Goal: Transaction & Acquisition: Download file/media

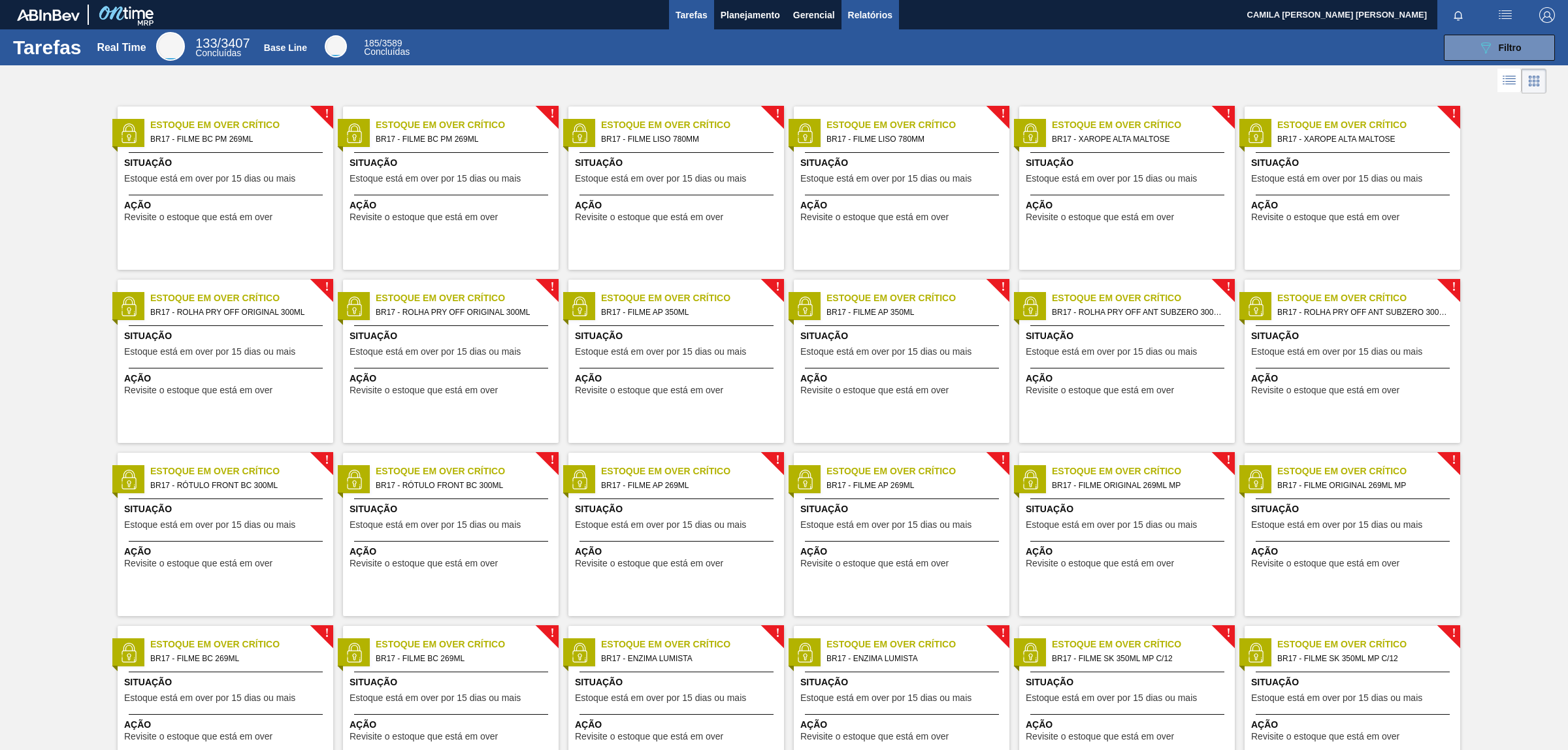
click at [851, 13] on span "Relatórios" at bounding box center [870, 14] width 45 height 16
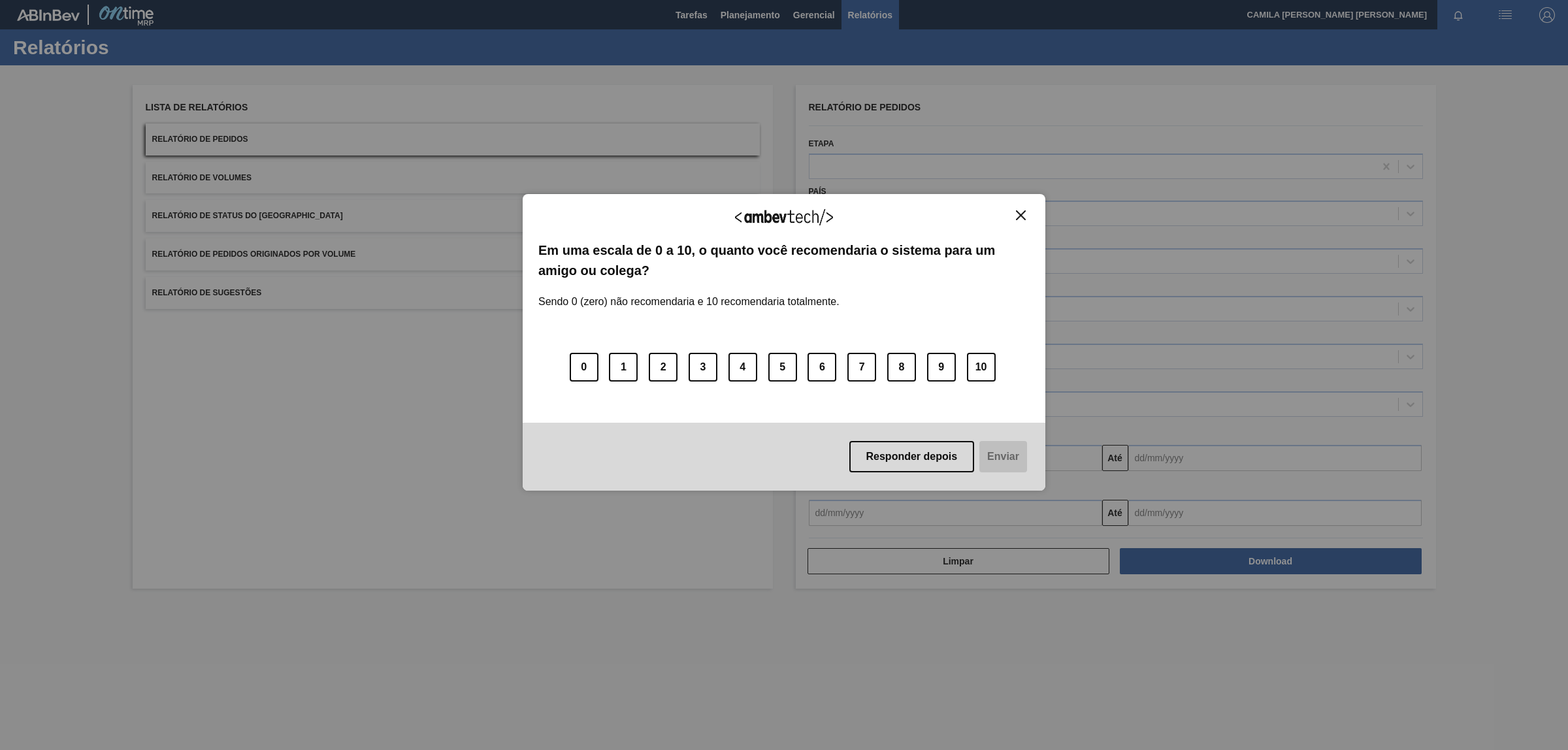
click at [1024, 217] on img "Close" at bounding box center [1021, 215] width 10 height 10
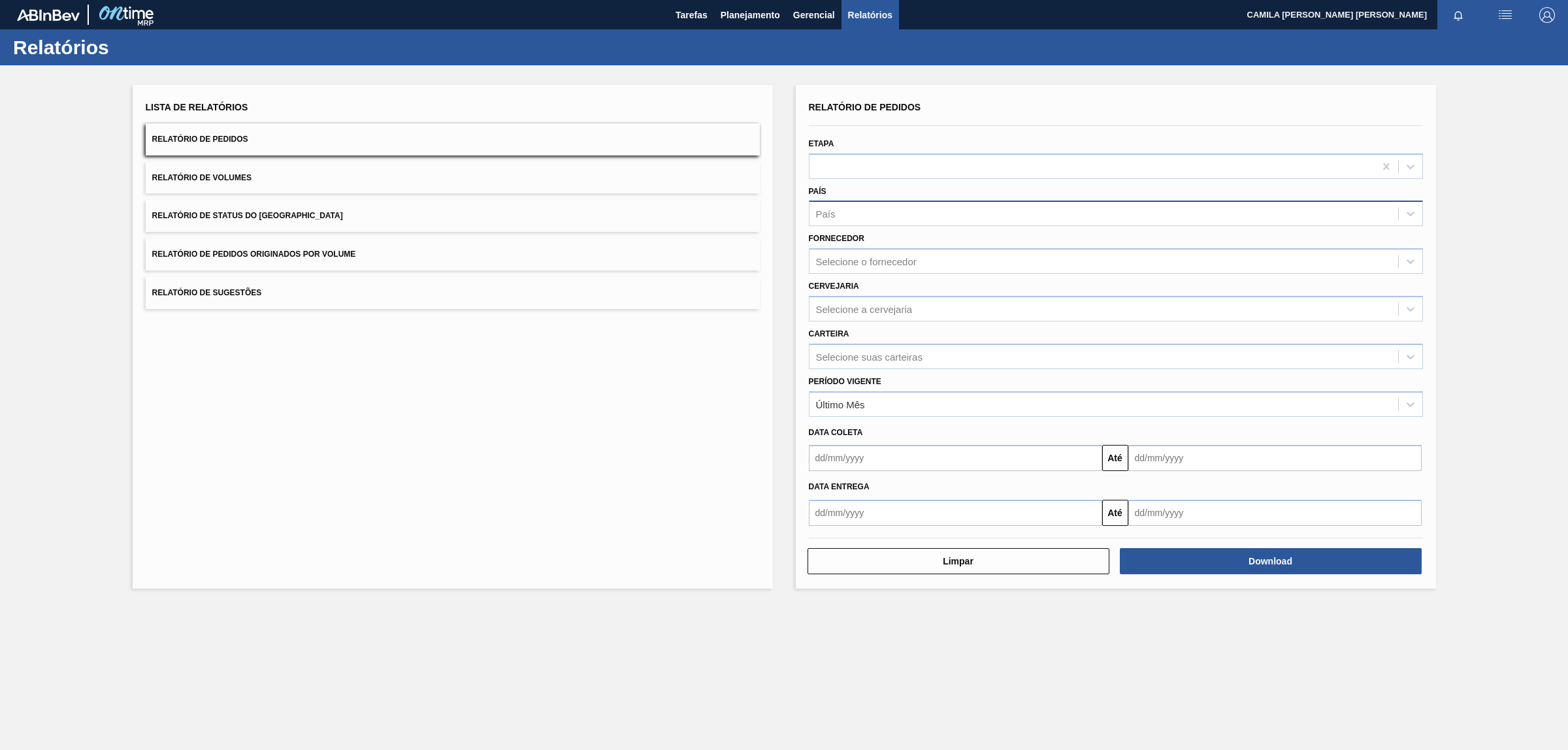
click at [923, 214] on div "País" at bounding box center [1104, 214] width 589 height 19
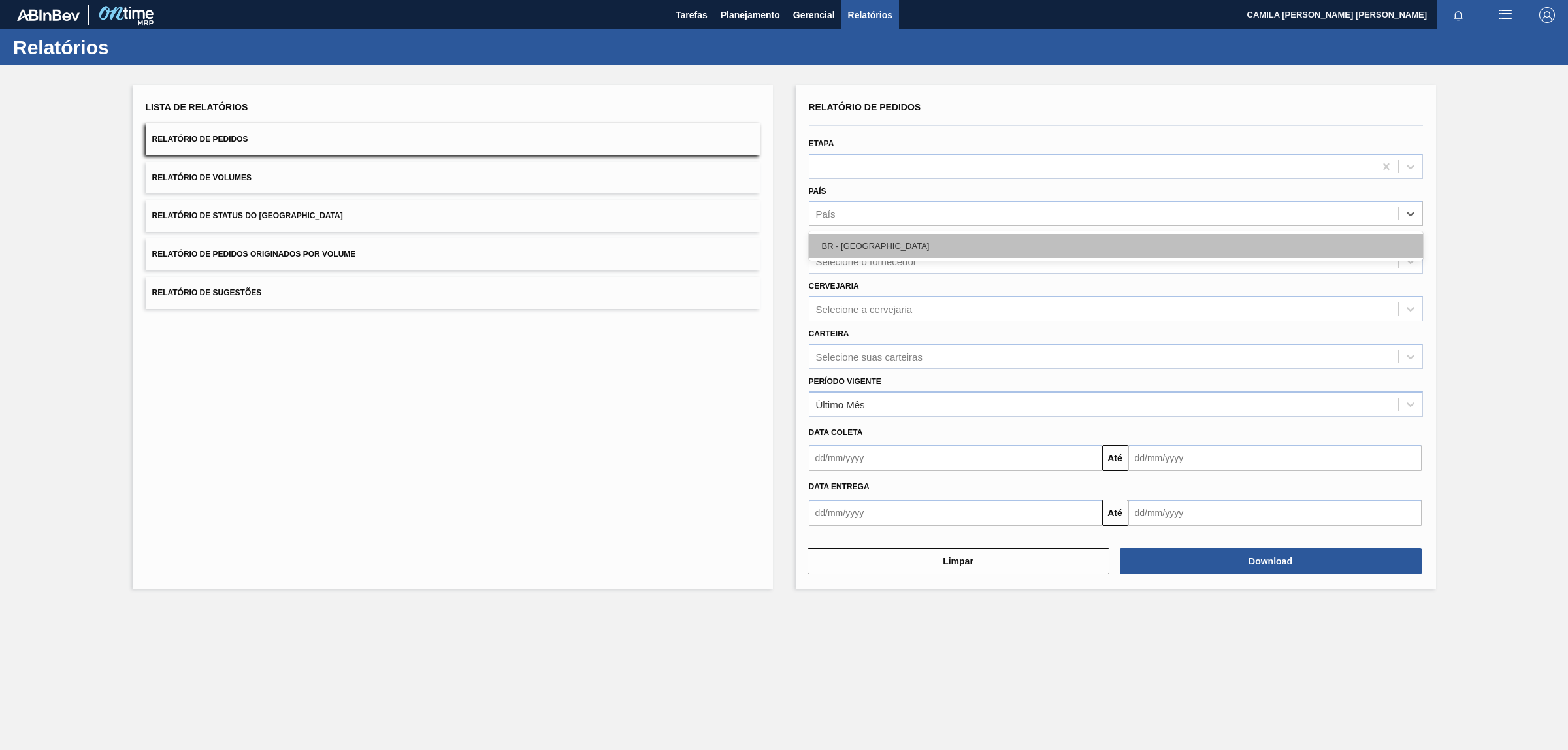
click at [912, 246] on div "BR - [GEOGRAPHIC_DATA]" at bounding box center [1116, 246] width 614 height 24
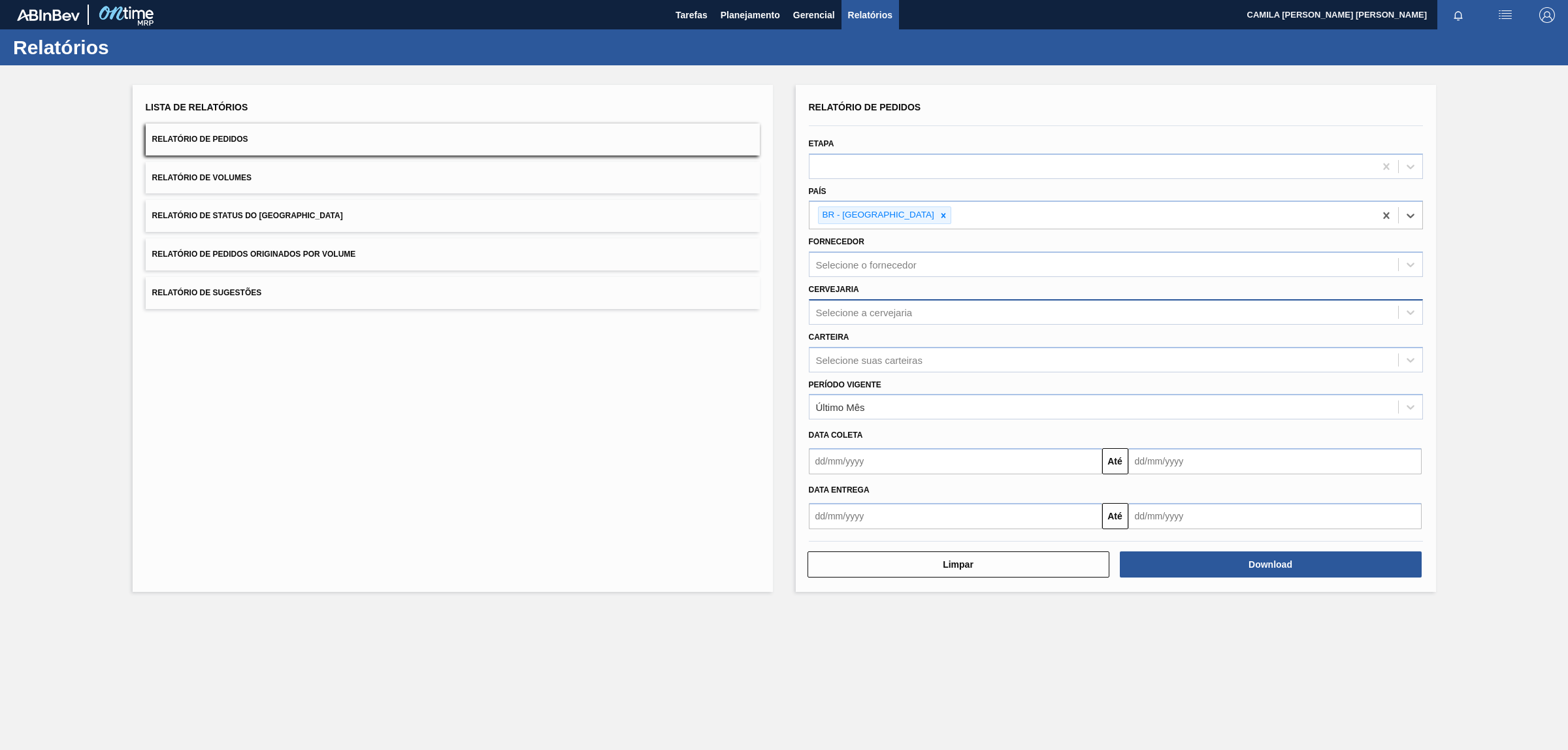
click at [892, 314] on div "Selecione a cervejaria" at bounding box center [864, 312] width 97 height 11
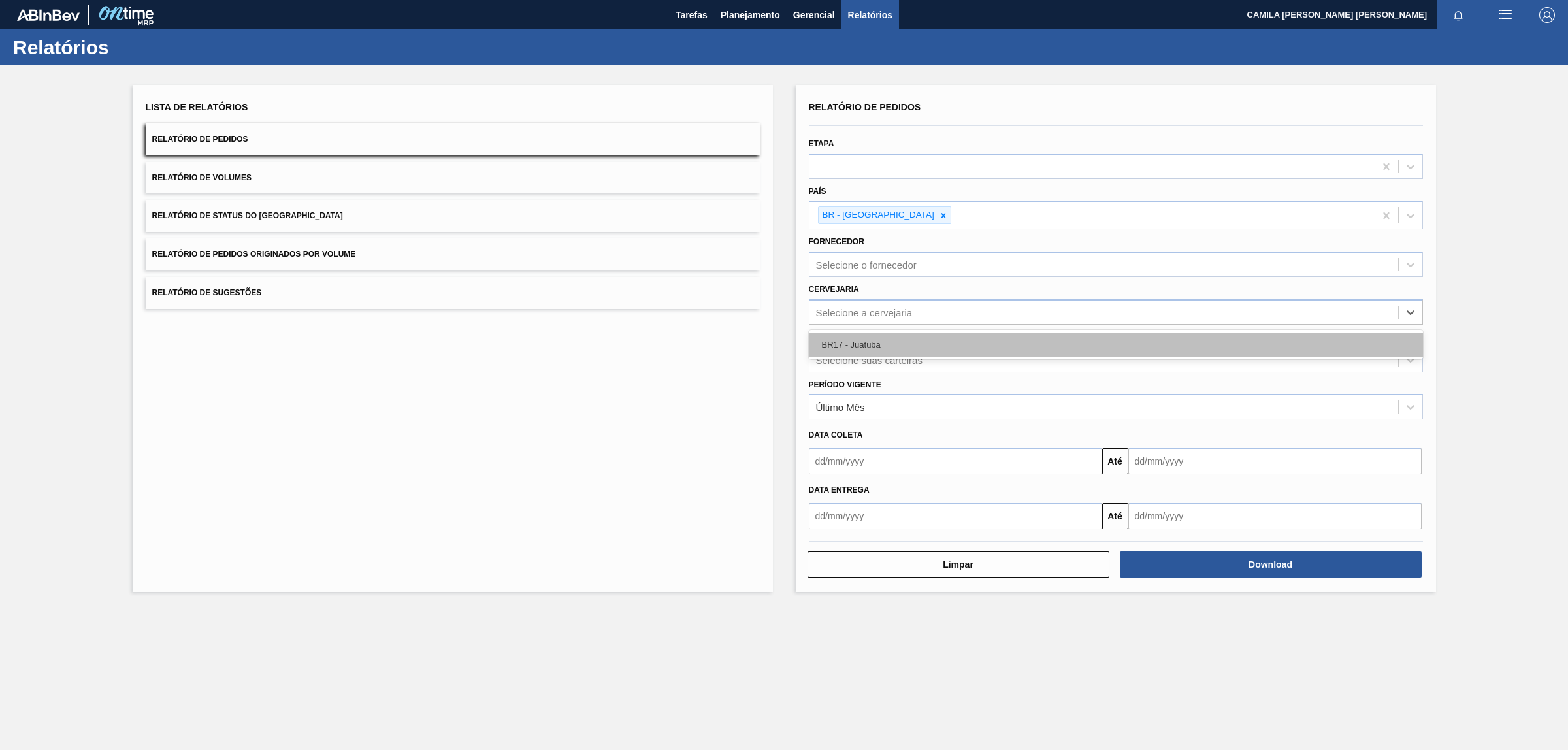
click at [872, 343] on div "BR17 - Juatuba" at bounding box center [1116, 344] width 614 height 24
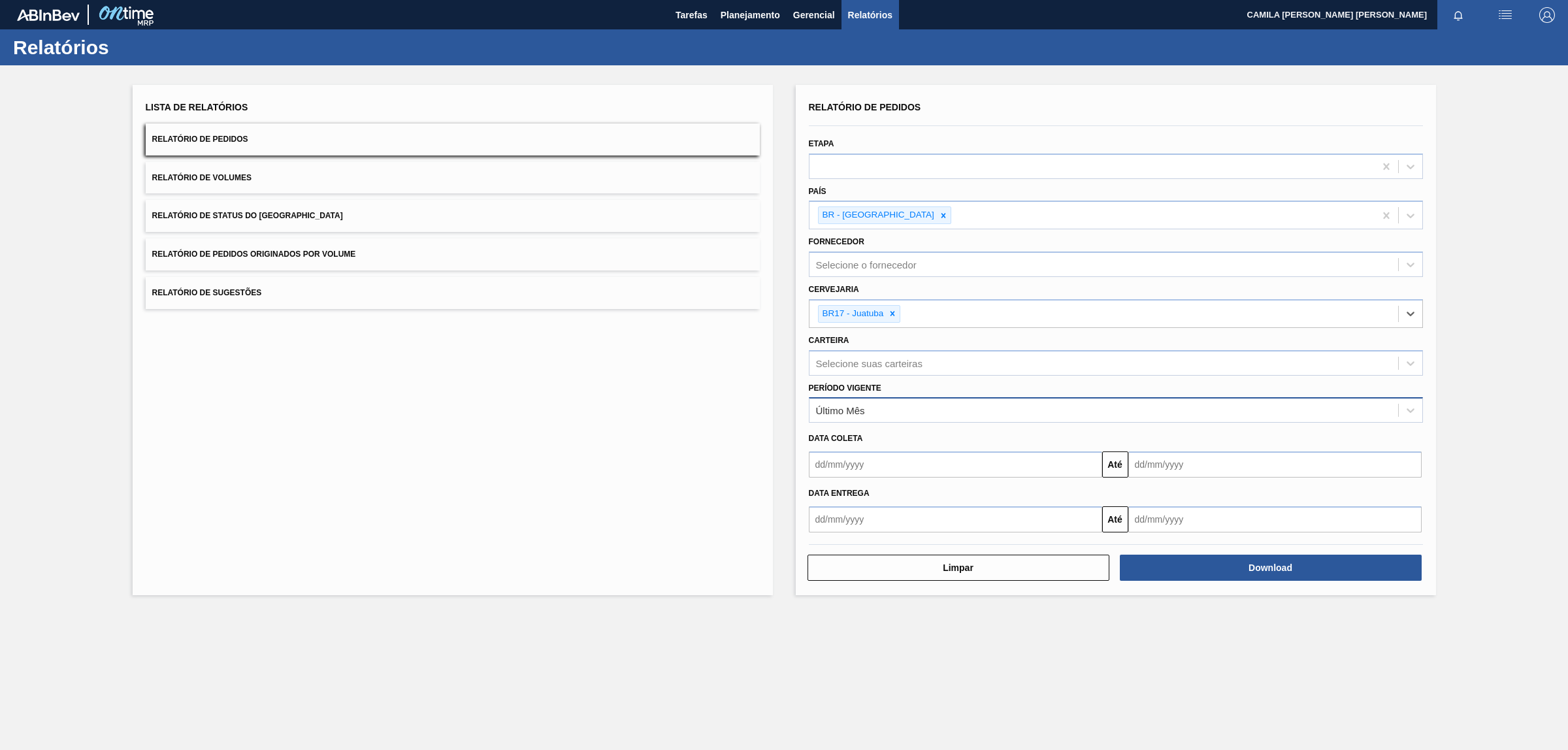
click at [876, 414] on div "Último Mês" at bounding box center [1104, 411] width 589 height 19
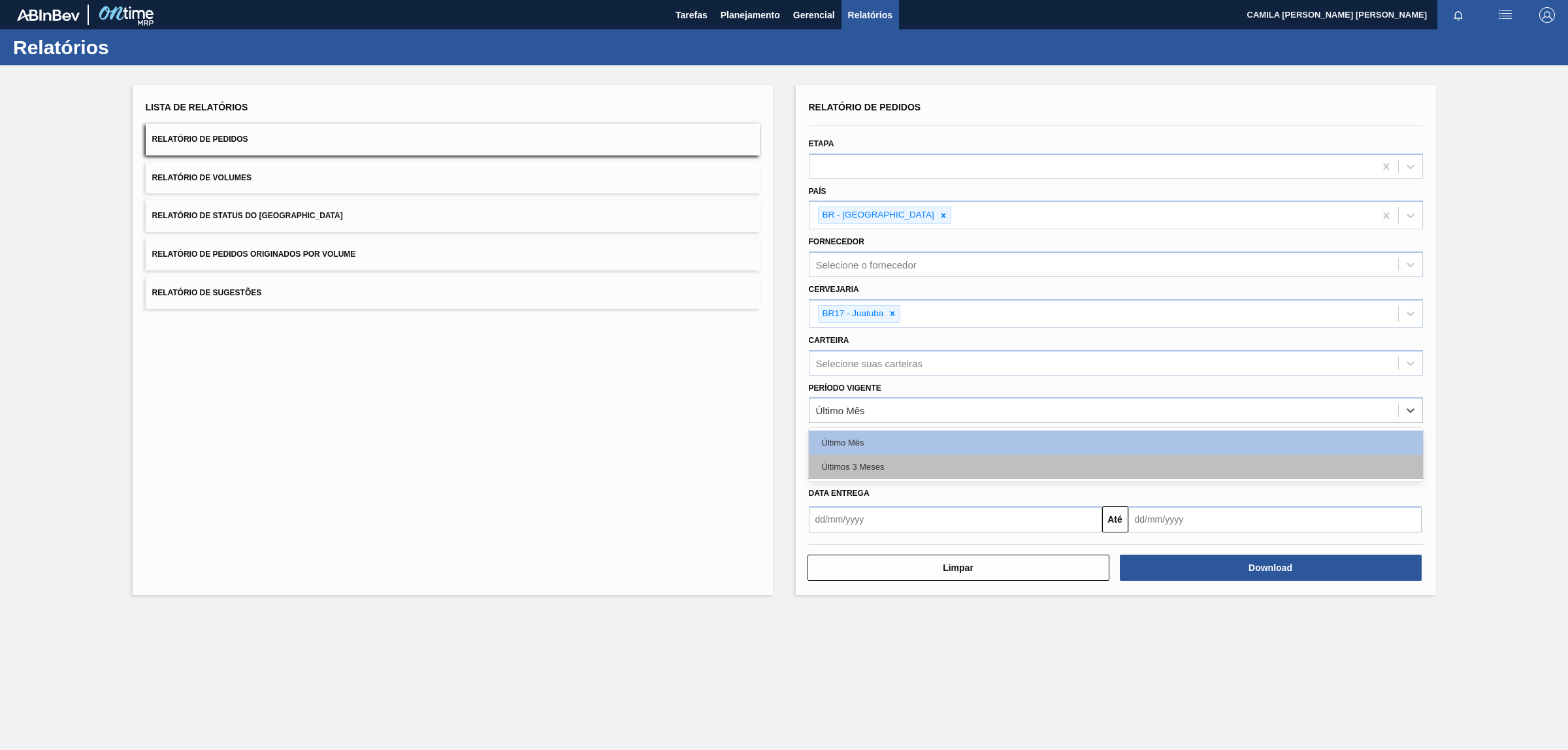
click at [883, 473] on div "Últimos 3 Meses" at bounding box center [1116, 467] width 614 height 24
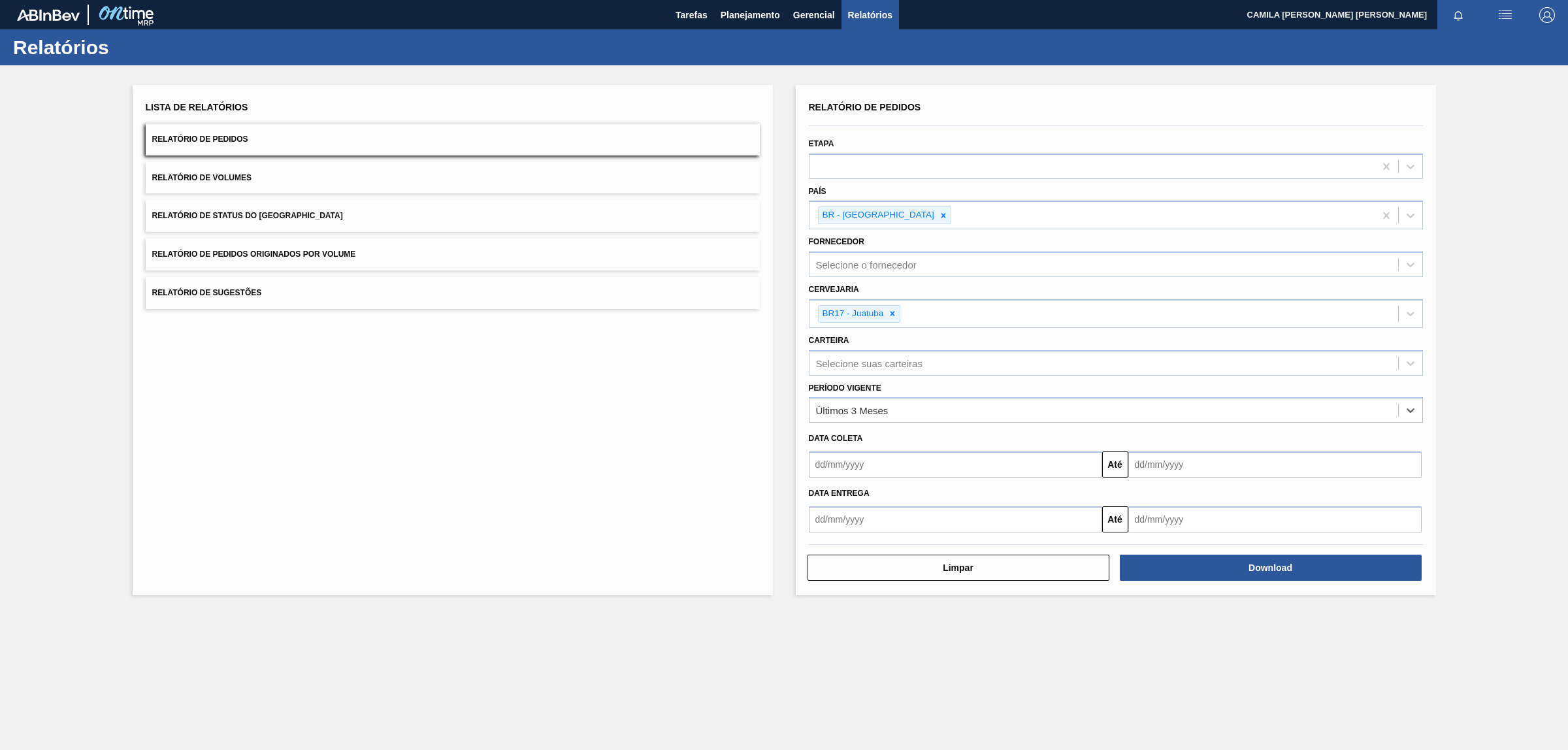
click at [830, 467] on input "text" at bounding box center [956, 464] width 293 height 26
drag, startPoint x: 971, startPoint y: 432, endPoint x: 938, endPoint y: 479, distance: 57.4
click at [970, 432] on div "Data coleta" at bounding box center [1116, 439] width 625 height 19
click at [867, 517] on input "text" at bounding box center [956, 519] width 293 height 26
click at [824, 556] on div "dom seg ter qua qui sex sab" at bounding box center [888, 566] width 157 height 21
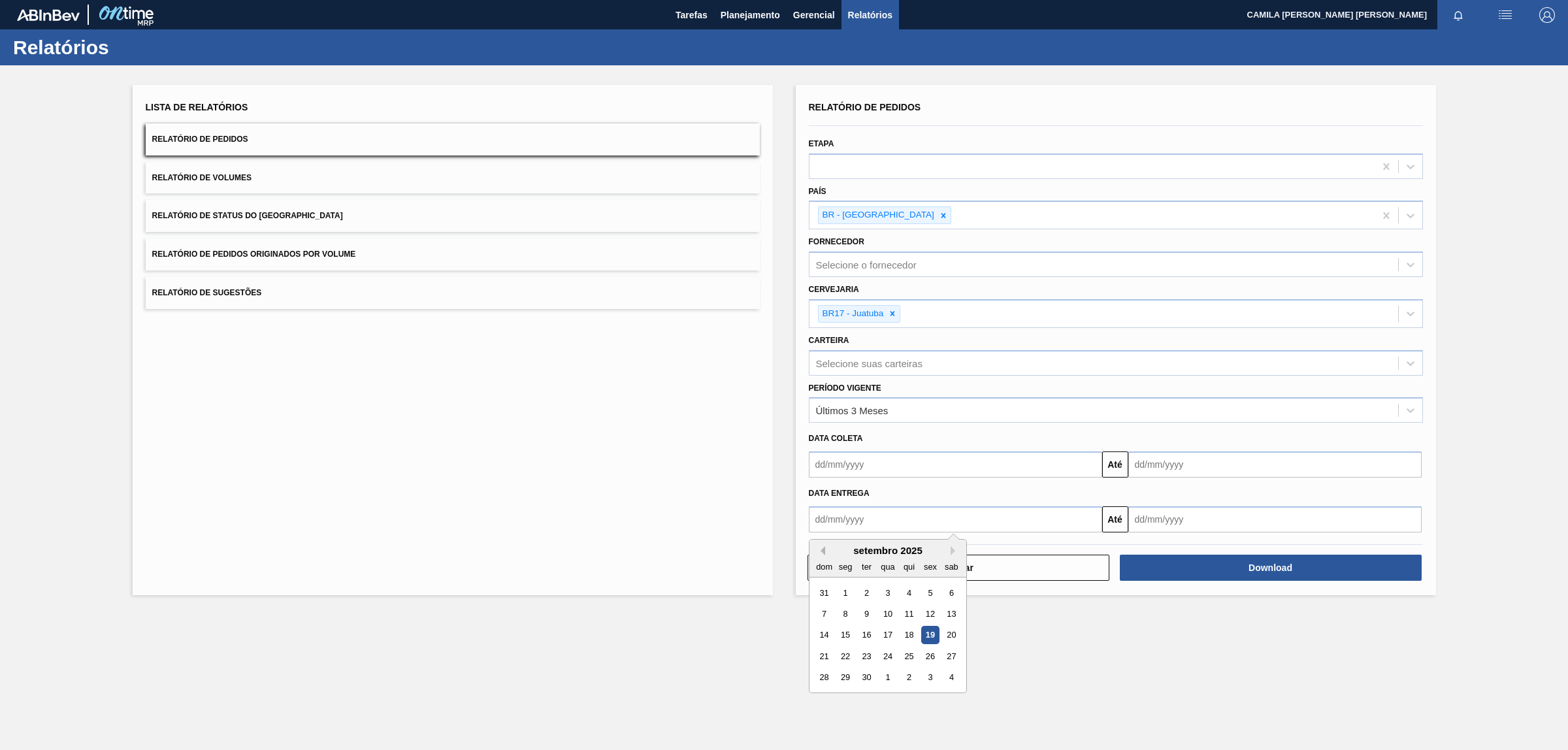
click at [824, 550] on button "Previous Month" at bounding box center [820, 550] width 9 height 9
click at [928, 592] on div "1" at bounding box center [930, 592] width 18 height 18
type input "[DATE]"
click at [1239, 526] on input "text" at bounding box center [1275, 519] width 293 height 26
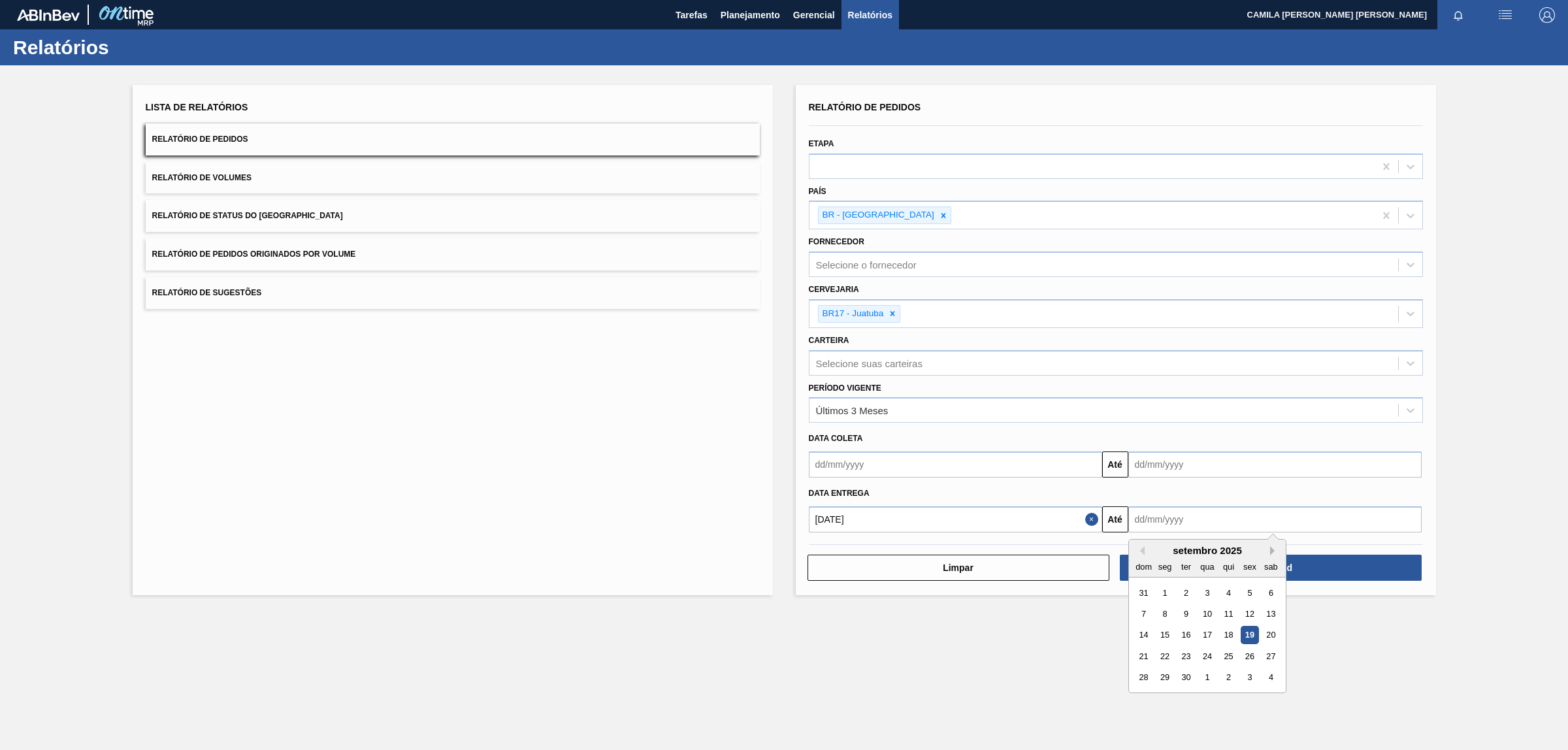
click at [1271, 550] on button "Next Month" at bounding box center [1274, 550] width 9 height 9
click at [1271, 550] on button "Next Month" at bounding box center [1274, 550] width 9 height 9
click at [1211, 678] on div "31" at bounding box center [1207, 677] width 18 height 18
type input "[DATE]"
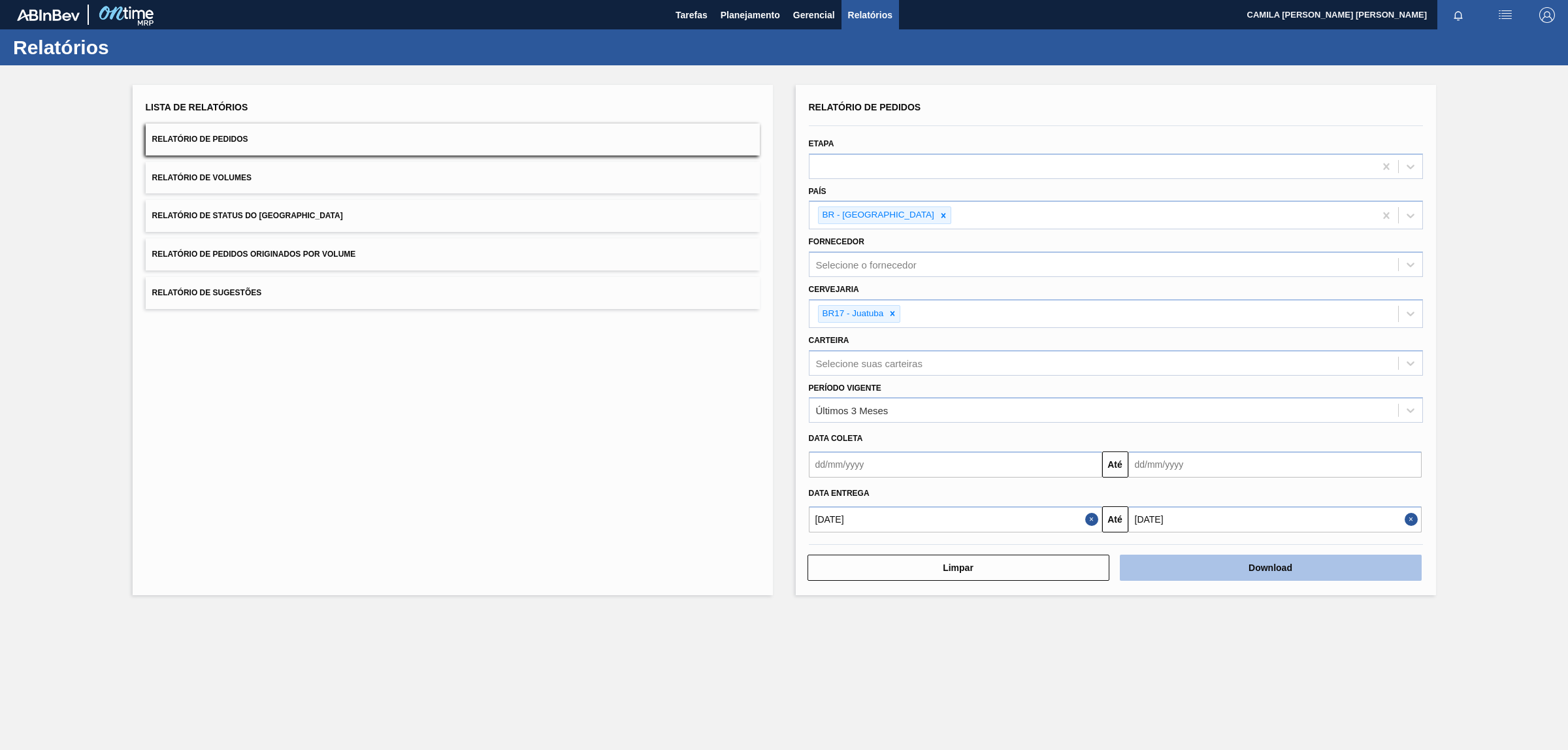
click at [1227, 569] on button "Download" at bounding box center [1271, 568] width 302 height 26
